Goal: Task Accomplishment & Management: Use online tool/utility

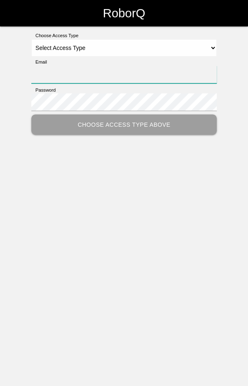
click at [83, 77] on input "Email" at bounding box center [124, 75] width 186 height 18
click at [196, 75] on input "Email" at bounding box center [124, 75] width 186 height 18
type input "[EMAIL_ADDRESS][DOMAIN_NAME]"
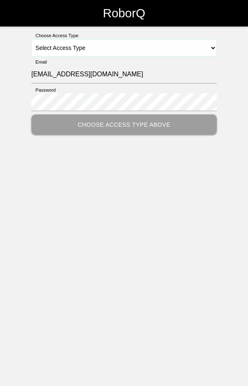
click at [196, 45] on select "Select Access Type Admin Customer Supervisor Worker" at bounding box center [124, 47] width 186 height 17
select select "Worker"
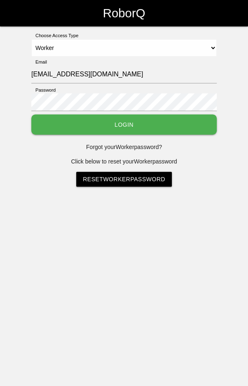
click at [143, 124] on button "Login" at bounding box center [124, 124] width 186 height 20
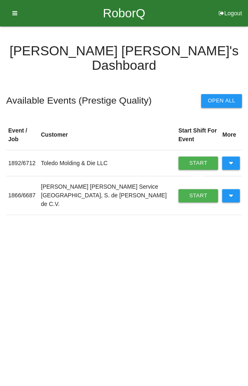
click at [236, 189] on button at bounding box center [231, 195] width 18 height 13
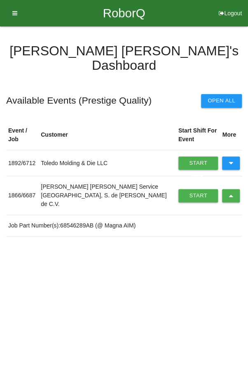
click at [180, 189] on link "Start Shift" at bounding box center [199, 195] width 40 height 13
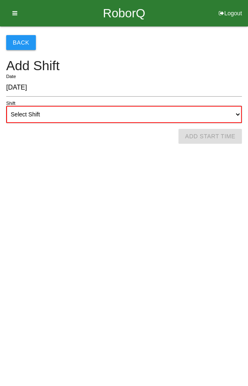
click at [132, 108] on select "Select Shift 1st Shift 2nd Shift 3rd Shift 4th Shift" at bounding box center [124, 114] width 236 height 17
select select "2"
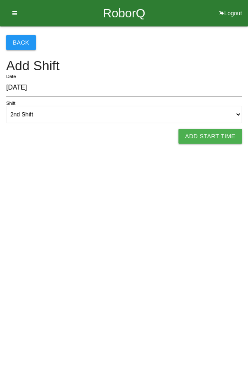
click at [206, 133] on button "Add Start Time" at bounding box center [211, 136] width 64 height 15
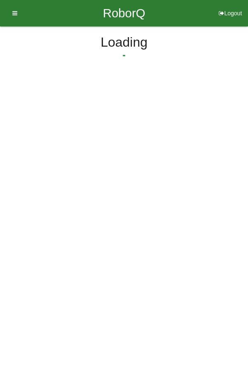
select select "2"
select select "11"
select select "2"
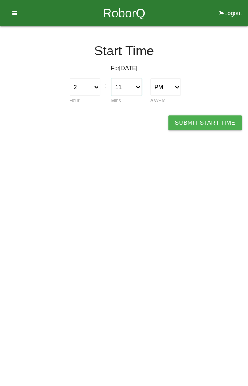
click at [133, 85] on select "00 01 02 03 04 05 06 07 08 09 10 11 12 13 14 15 16 17 18 19 20 21 22 23 24 25 2…" at bounding box center [126, 86] width 31 height 17
select select "0"
click at [197, 118] on button "Submit Start Time" at bounding box center [205, 122] width 73 height 15
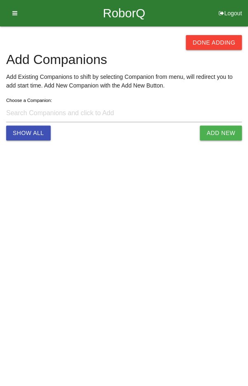
click at [220, 47] on button "Done Adding" at bounding box center [214, 42] width 56 height 15
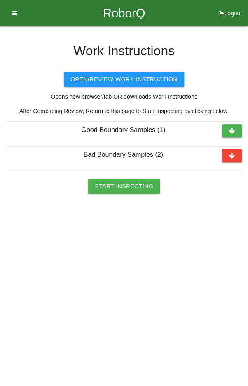
click at [136, 183] on button "Start Inspecting" at bounding box center [124, 186] width 72 height 15
